Goal: Answer question/provide support: Answer question/provide support

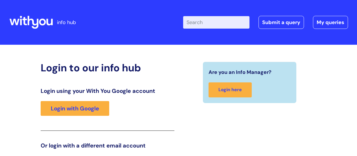
scroll to position [86, 0]
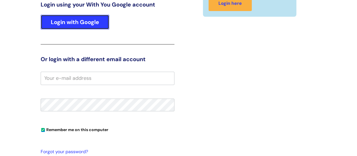
click at [85, 27] on link "Login with Google" at bounding box center [75, 22] width 69 height 15
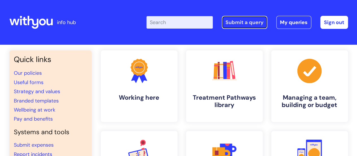
click at [249, 25] on link "Submit a query" at bounding box center [244, 22] width 45 height 13
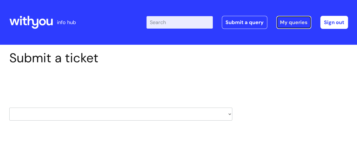
click at [295, 27] on link "My queries" at bounding box center [293, 22] width 35 height 13
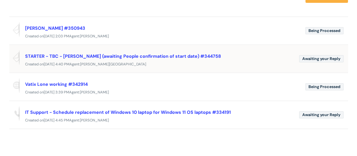
scroll to position [56, 0]
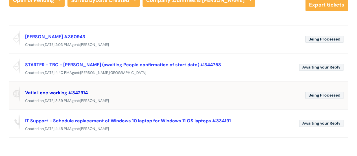
click at [54, 92] on link "Vatix Lone working #342914" at bounding box center [56, 93] width 63 height 6
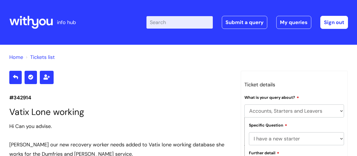
select select "Accounts, Starters and Leavers"
select select "I have a new starter"
select select "Something else"
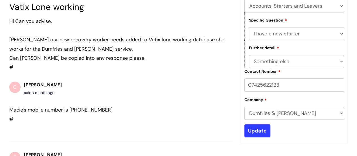
scroll to position [113, 0]
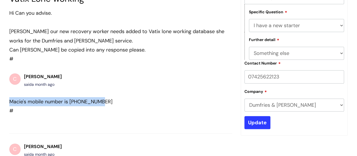
drag, startPoint x: 104, startPoint y: 102, endPoint x: 9, endPoint y: 103, distance: 95.2
click at [9, 103] on div "Macie's mobile number is 07581081508" at bounding box center [110, 101] width 203 height 9
copy div "Macie's mobile number is 07581081508"
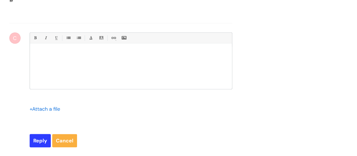
scroll to position [504, 0]
